Goal: Check status

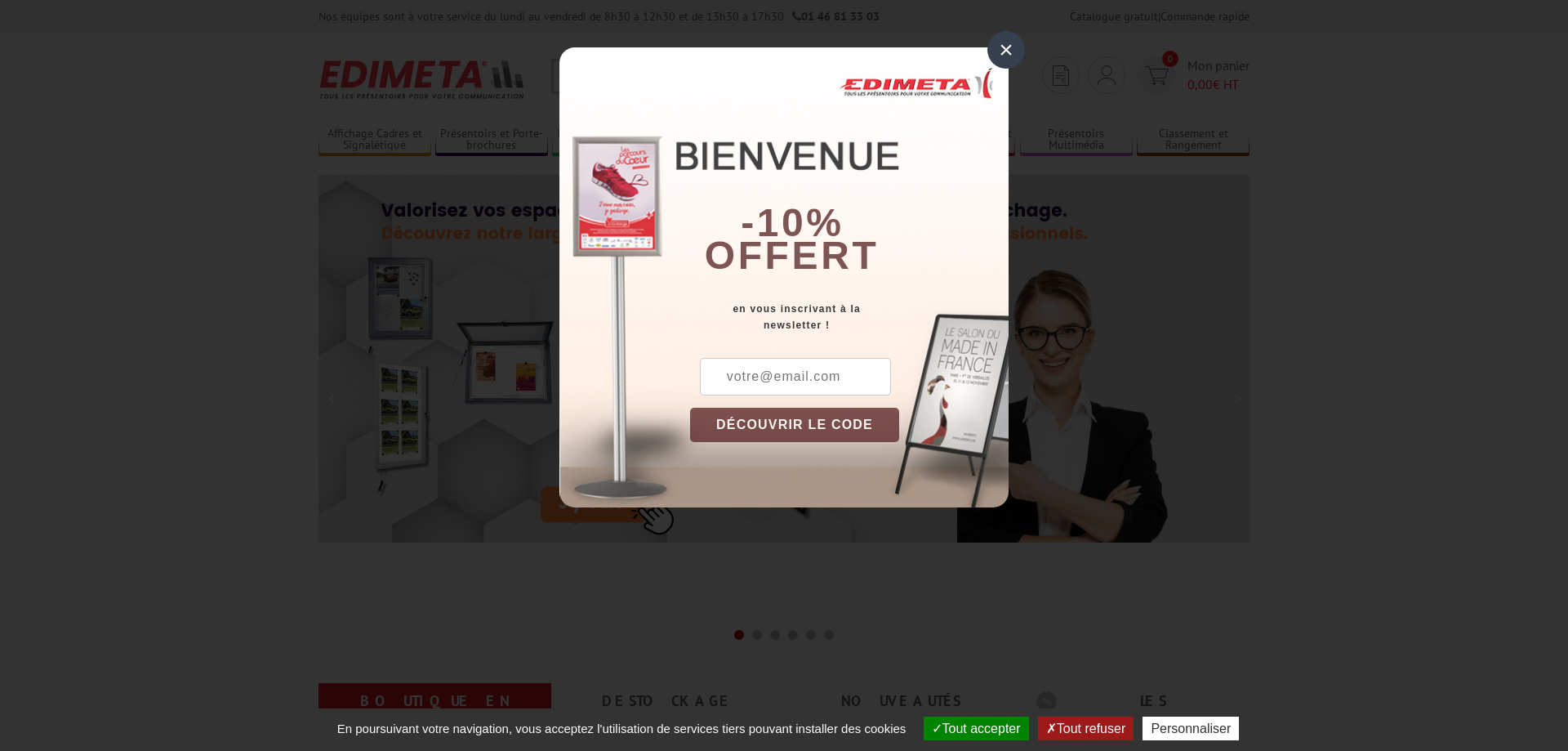
click at [1007, 52] on div "×" at bounding box center [1006, 50] width 38 height 38
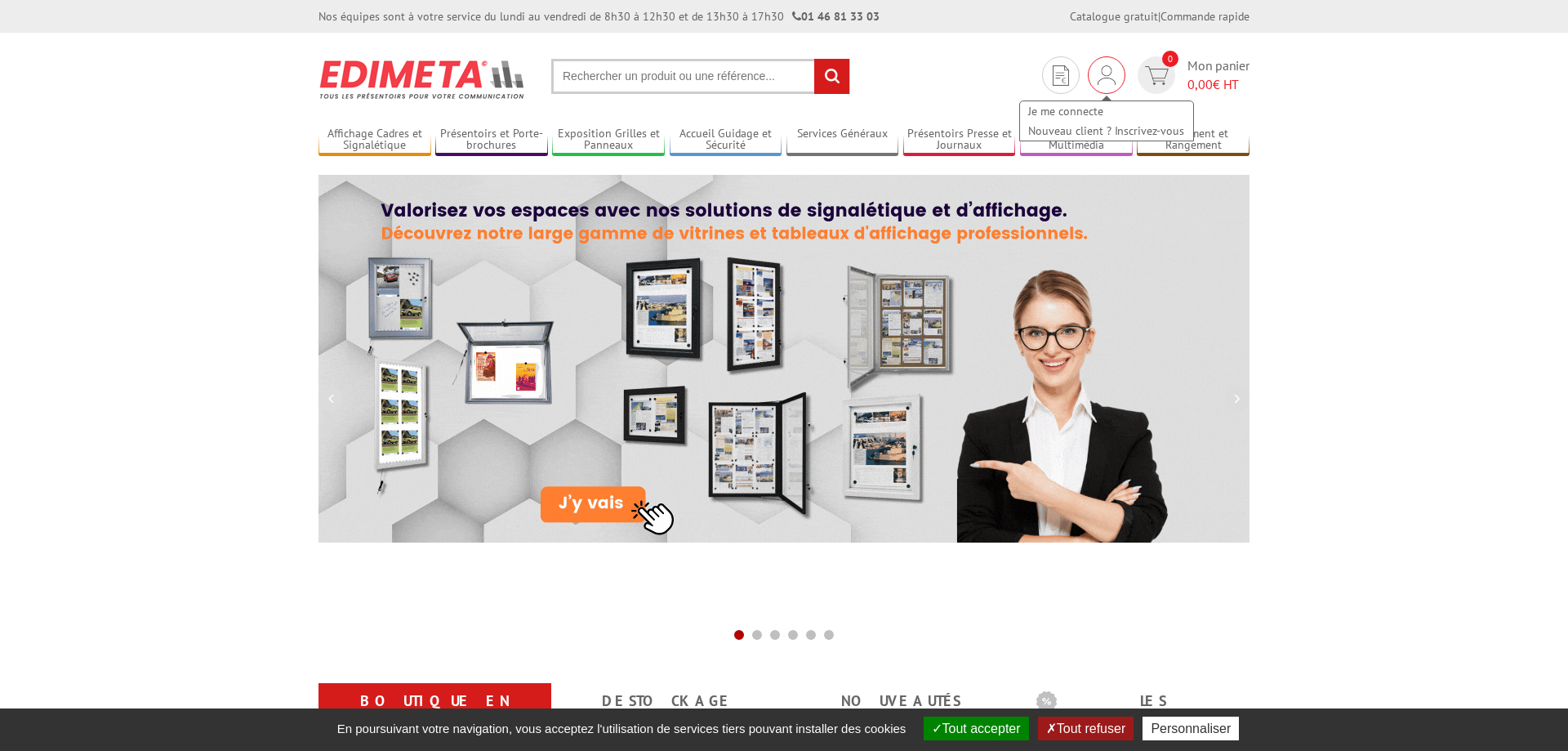
click at [1107, 70] on img at bounding box center [1107, 75] width 18 height 20
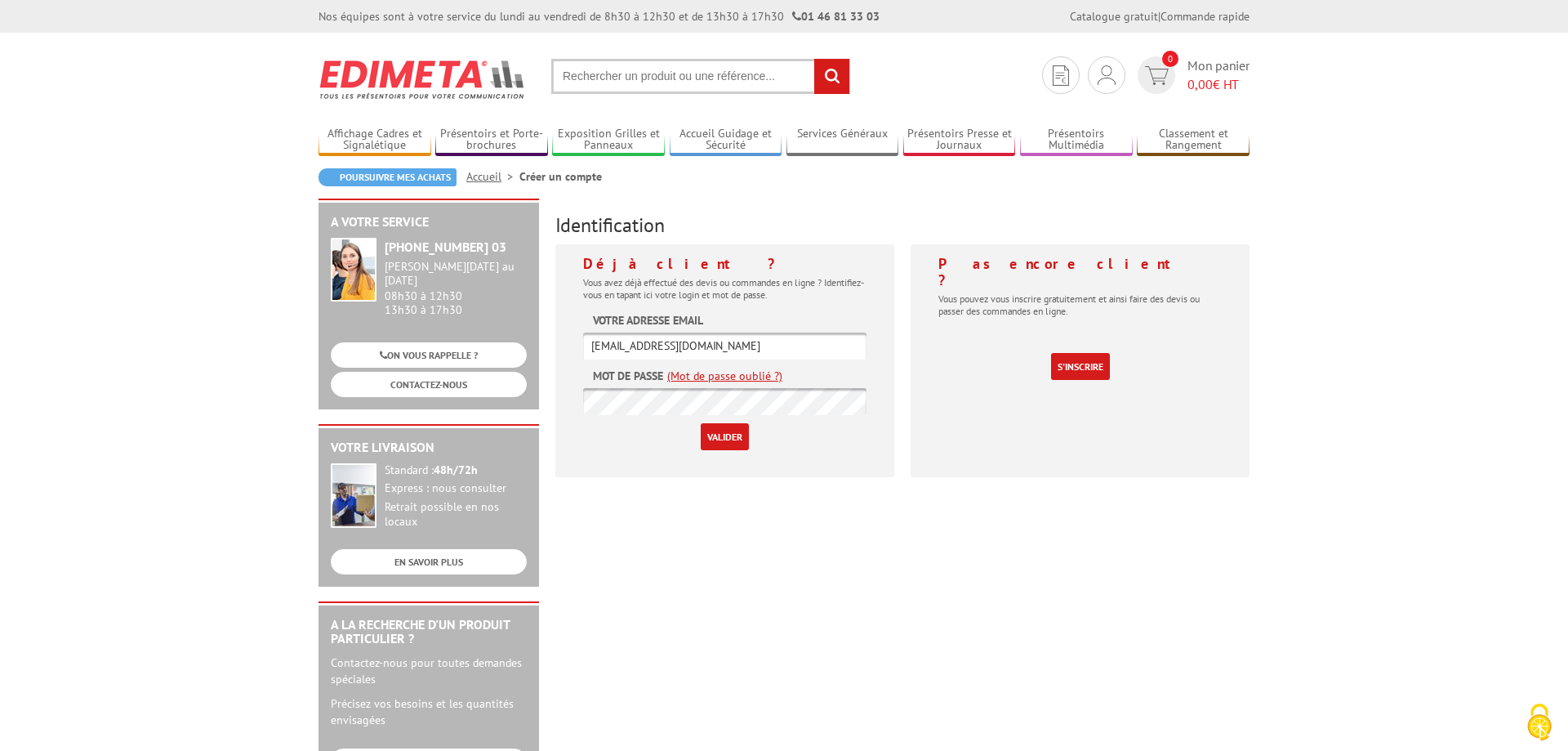
click at [725, 441] on input "Valider" at bounding box center [725, 436] width 48 height 27
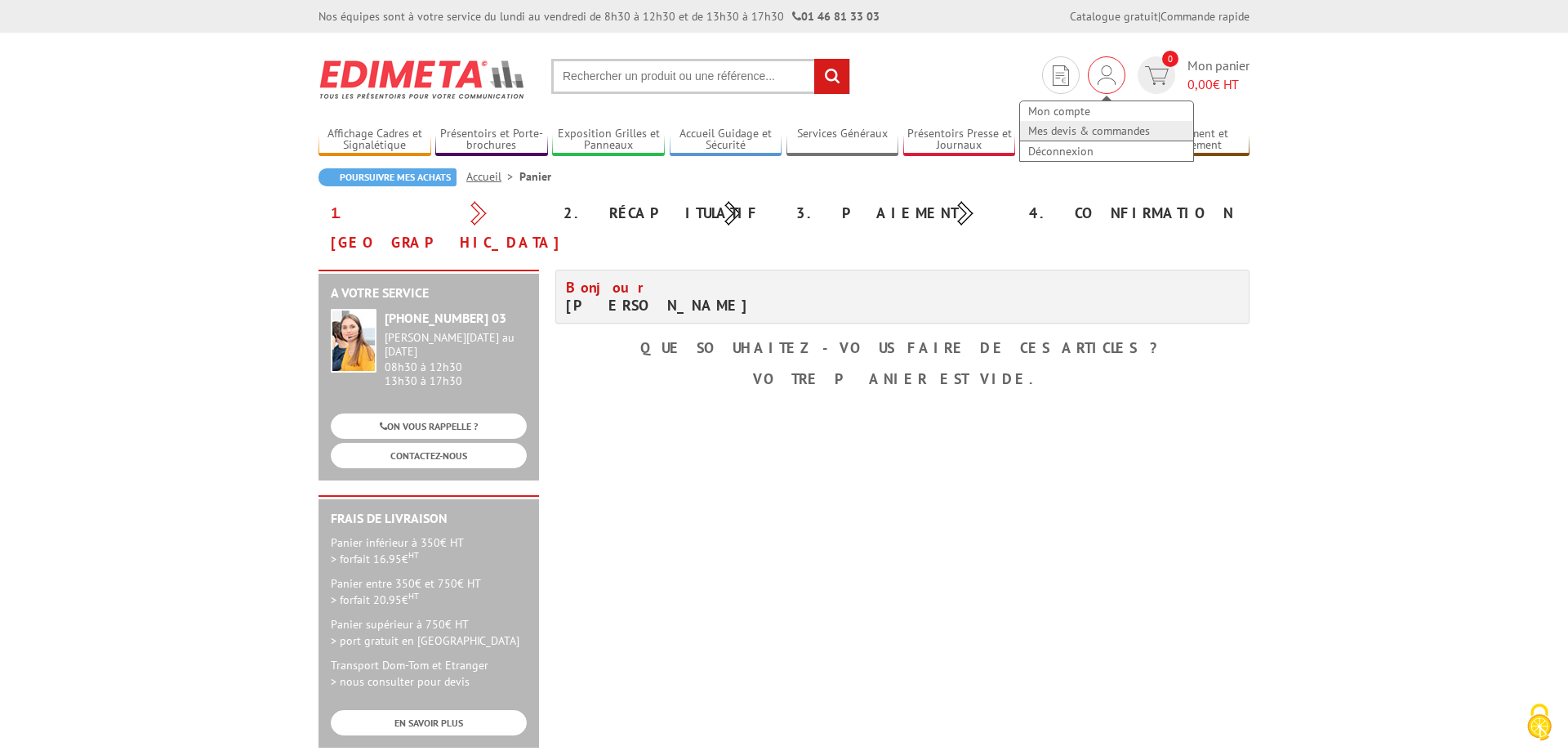
click at [1106, 132] on link "Mes devis & commandes" at bounding box center [1107, 130] width 173 height 20
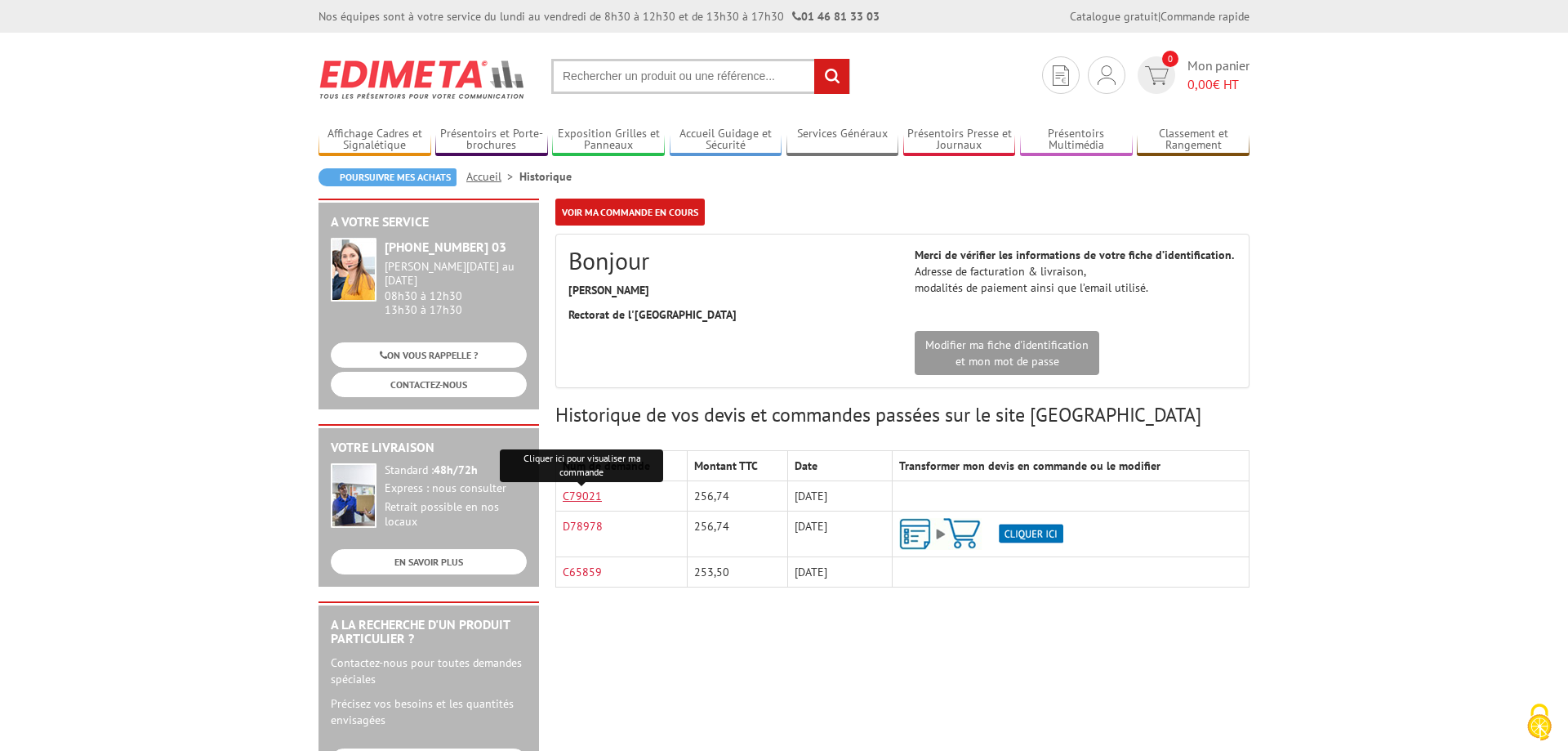
click at [566, 494] on link "C79021" at bounding box center [582, 495] width 39 height 15
